Goal: Download file/media

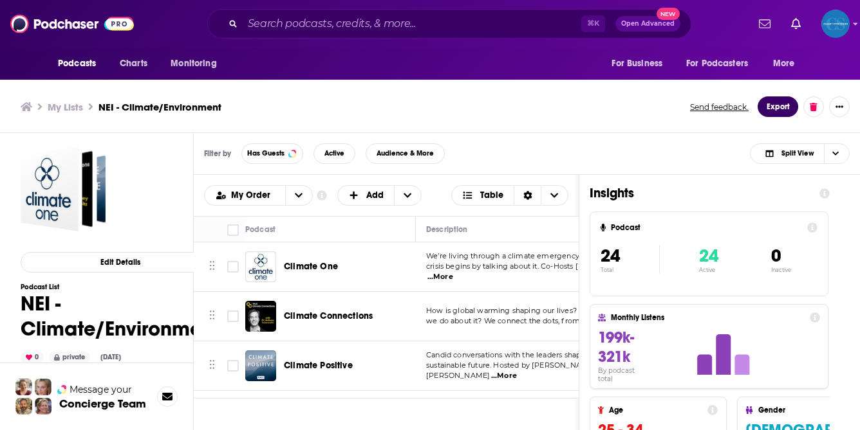
click at [781, 106] on button "Export" at bounding box center [777, 107] width 41 height 21
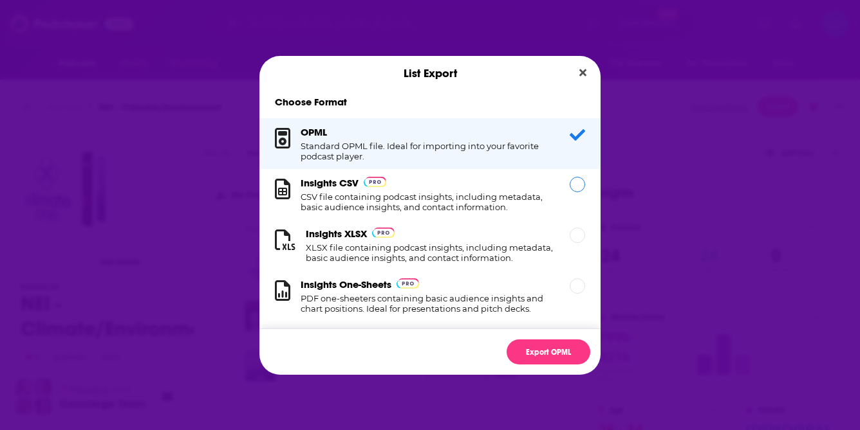
click at [459, 178] on div "Insights CSV CSV file containing podcast insights, including metadata, basic au…" at bounding box center [428, 194] width 254 height 35
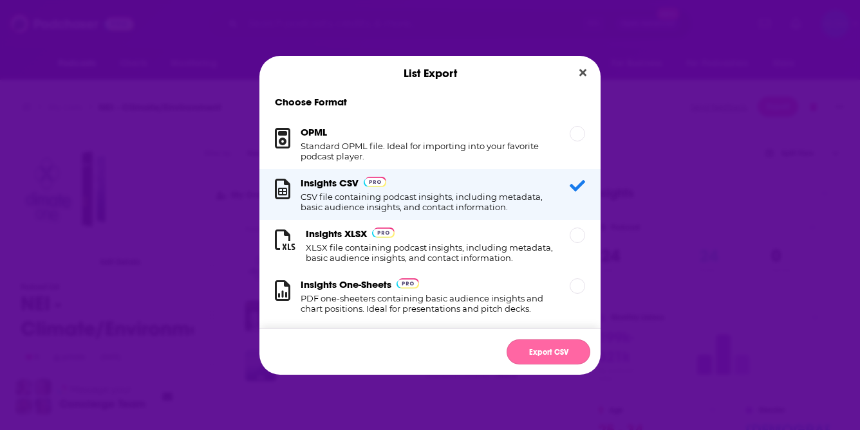
click at [542, 354] on button "Export CSV" at bounding box center [548, 352] width 84 height 25
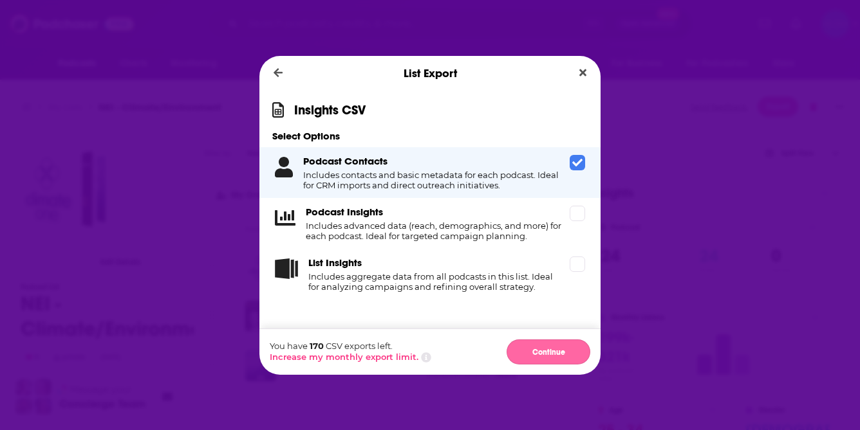
click at [551, 353] on button "Continue" at bounding box center [548, 352] width 84 height 25
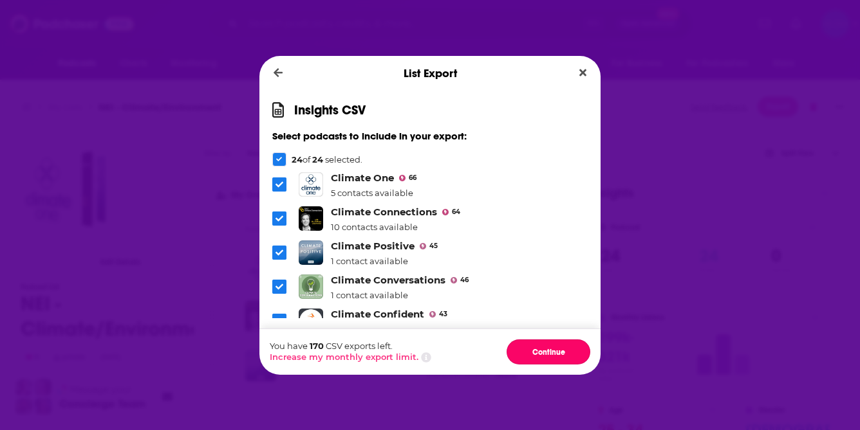
click at [551, 353] on button "Continue" at bounding box center [548, 352] width 84 height 25
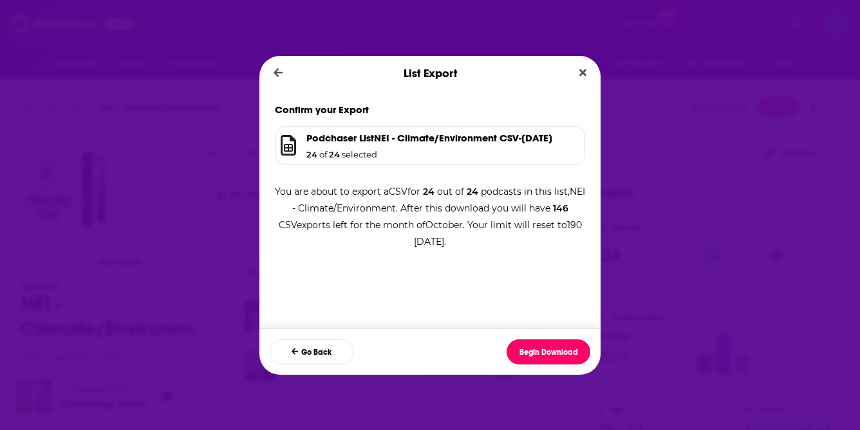
click at [551, 353] on button "Begin Download" at bounding box center [548, 352] width 84 height 25
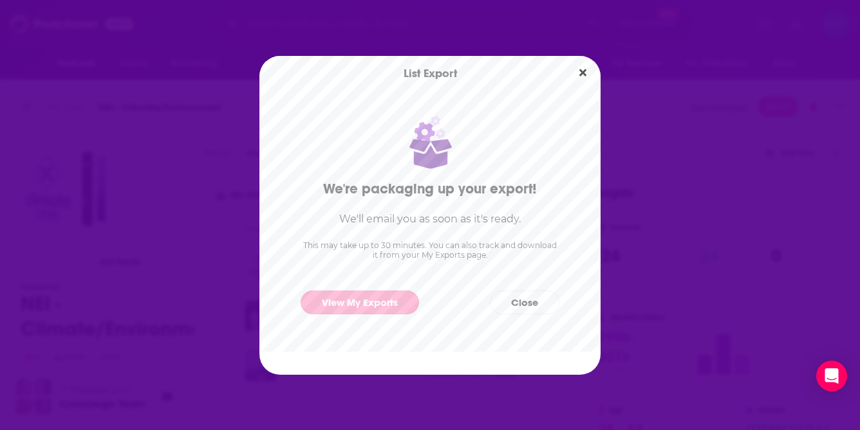
click at [346, 304] on link "View My Exports" at bounding box center [360, 303] width 118 height 24
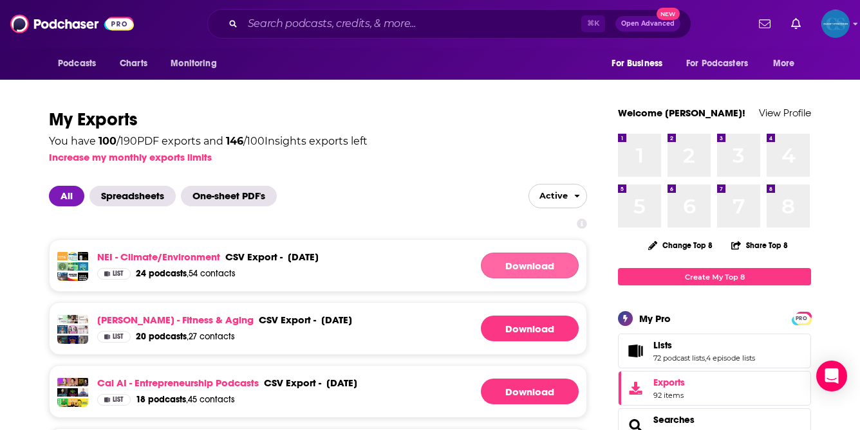
click at [540, 261] on link "Download" at bounding box center [530, 266] width 98 height 26
